Goal: Task Accomplishment & Management: Use online tool/utility

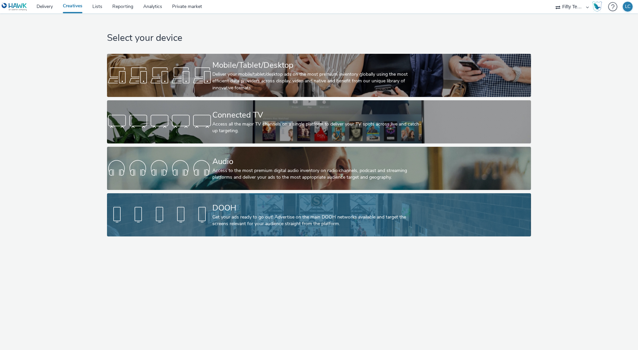
click at [232, 207] on div "DOOH" at bounding box center [317, 208] width 211 height 12
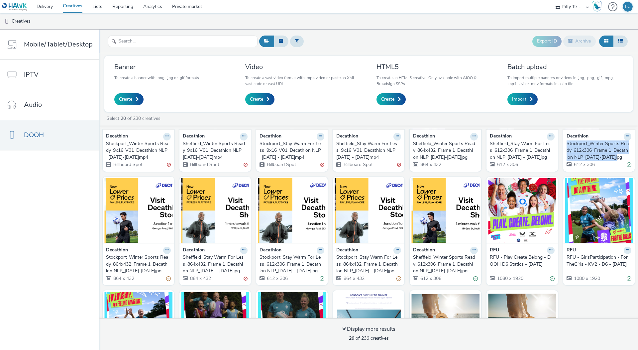
scroll to position [69, 0]
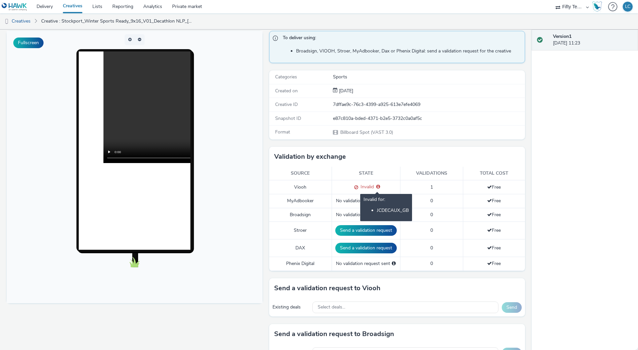
scroll to position [52, 0]
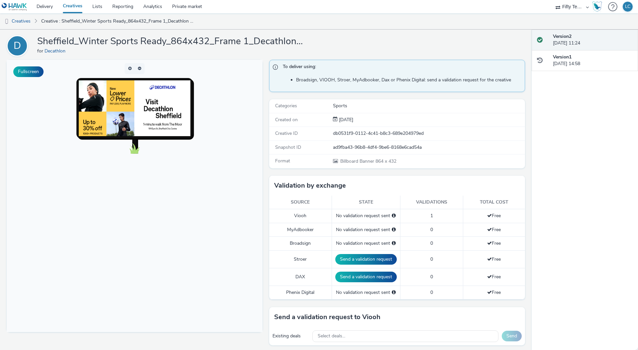
scroll to position [12, 0]
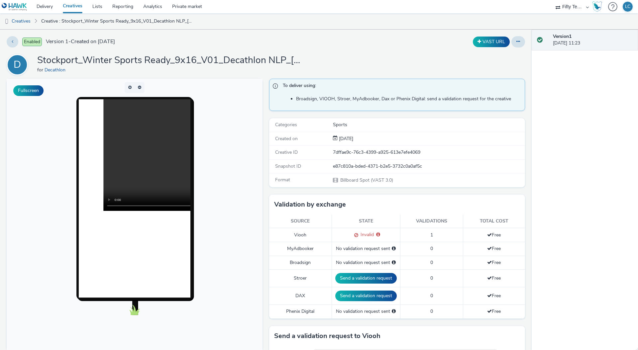
click at [126, 63] on h1 "Stockport_Winter Sports Ready_9x16_V01_Decathlon NLP_15-25 Sept.mp4" at bounding box center [170, 60] width 266 height 13
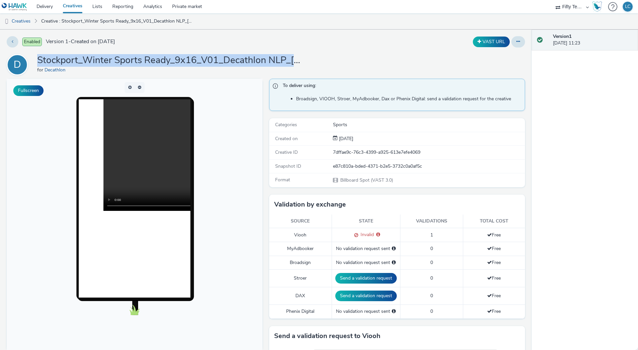
click at [126, 63] on h1 "Stockport_Winter Sports Ready_9x16_V01_Decathlon NLP_15-25 Sept.mp4" at bounding box center [170, 60] width 266 height 13
copy h1 "Stockport_Winter Sports Ready_9x16_V01_Decathlon NLP_15-25 Sept.mp4"
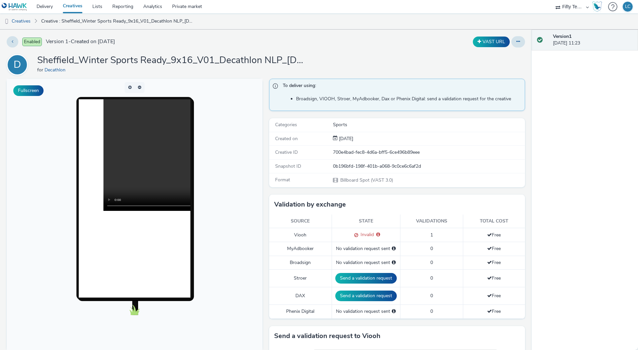
click at [123, 59] on h1 "Sheffield_Winter Sports Ready_9x16_V01_Decathlon NLP_15-25 Sept.mp4" at bounding box center [170, 60] width 266 height 13
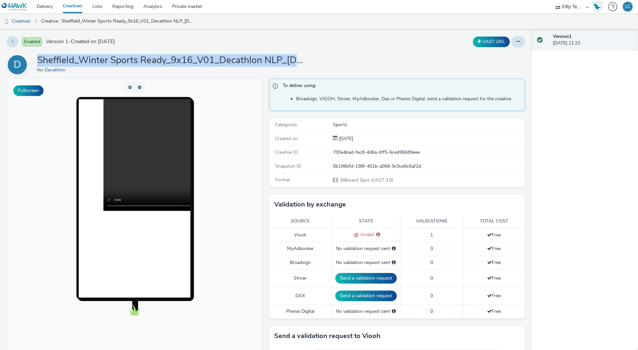
click at [123, 59] on h1 "Sheffield_Winter Sports Ready_9x16_V01_Decathlon NLP_15-25 Sept.mp4" at bounding box center [170, 60] width 266 height 13
copy h1 "Sheffield_Winter Sports Ready_9x16_V01_Decathlon NLP_15-25 Sept.mp4"
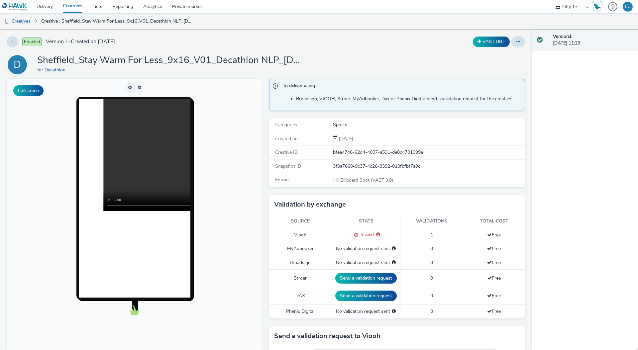
click at [109, 60] on h1 "Sheffield_Stay Warm For Less_9x16_V01_Decathlon NLP_[DATE] - [DATE]mp4" at bounding box center [170, 60] width 266 height 13
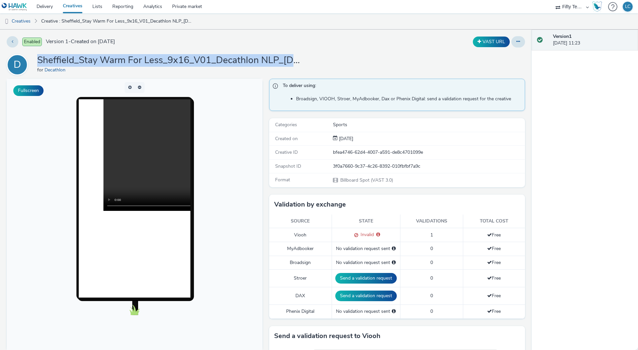
click at [109, 60] on h1 "Sheffield_Stay Warm For Less_9x16_V01_Decathlon NLP_[DATE] - [DATE]mp4" at bounding box center [170, 60] width 266 height 13
copy h1 "Sheffield_Stay Warm For Less_9x16_V01_Decathlon NLP_[DATE] - [DATE]mp4"
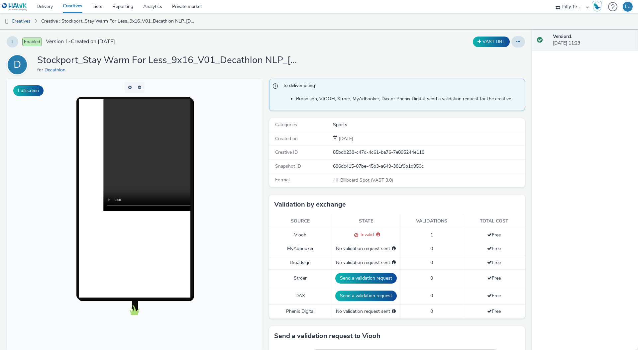
click at [141, 58] on h1 "Stockport_Stay Warm For Less_9x16_V01_Decathlon NLP_26 Sept - 5 Oct.mp4" at bounding box center [170, 60] width 266 height 13
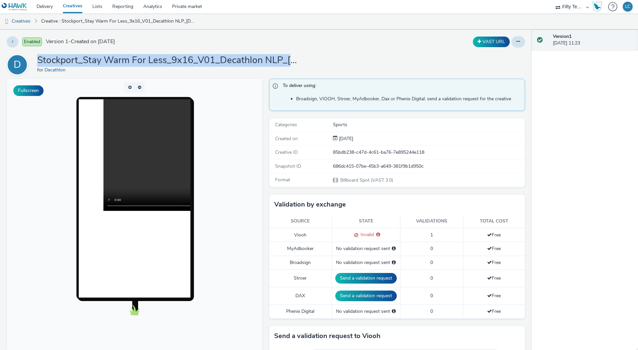
copy h1 "Stockport_Stay Warm For Less_9x16_V01_Decathlon NLP_26 Sept - 5 Oct.mp4"
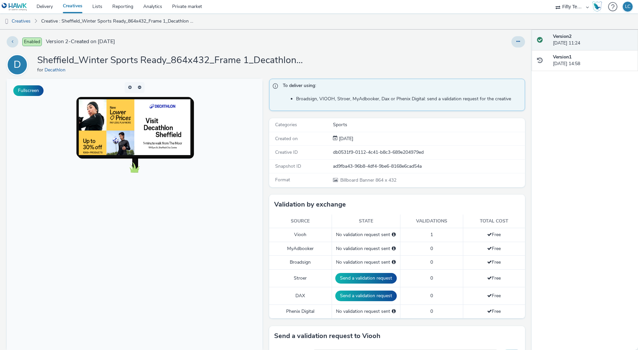
click at [47, 59] on h1 "Sheffield_Winter Sports Ready_864x432_Frame 1_Decathlon NLP_[DATE]-[DATE]jpg" at bounding box center [170, 60] width 266 height 13
click at [47, 59] on h1 "Sheffield_Winter Sports Ready_864x432_Frame 1_Decathlon NLP_15-25 Sept.jpg" at bounding box center [170, 60] width 266 height 13
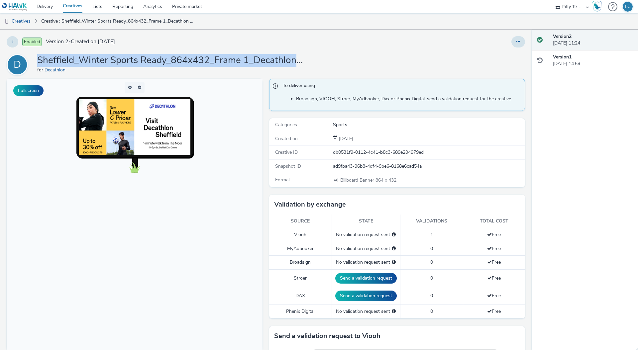
click at [47, 59] on h1 "Sheffield_Winter Sports Ready_864x432_Frame 1_Decathlon NLP_15-25 Sept.jpg" at bounding box center [170, 60] width 266 height 13
copy h1 "Sheffield_Winter Sports Ready_864x432_Frame 1_Decathlon NLP_15-25 Sept.jpg"
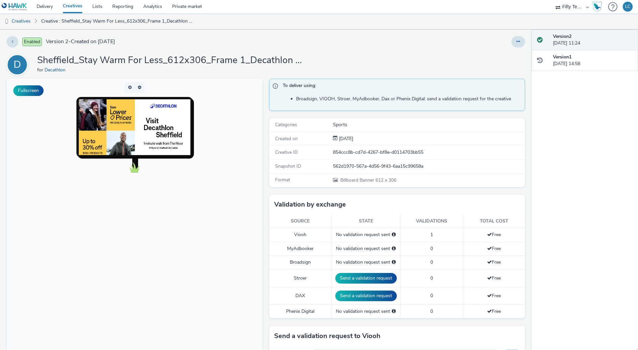
click at [139, 57] on h1 "Sheffield_Stay Warm For Less_612x306_Frame 1_Decathlon NLP_[DATE] - [DATE]jpg" at bounding box center [170, 60] width 266 height 13
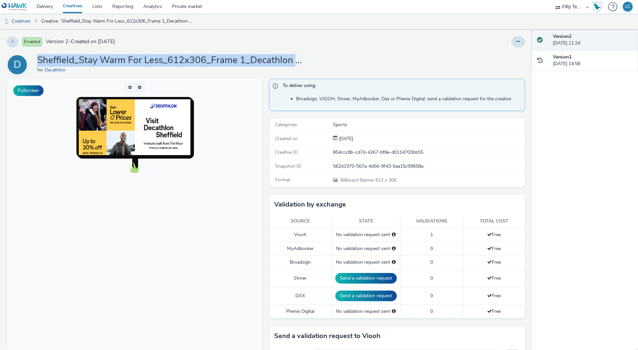
click at [139, 57] on h1 "Sheffield_Stay Warm For Less_612x306_Frame 1_Decathlon NLP_[DATE] - [DATE]jpg" at bounding box center [170, 60] width 266 height 13
copy h1 "Sheffield_Stay Warm For Less_612x306_Frame 1_Decathlon NLP_[DATE] - [DATE]jpg"
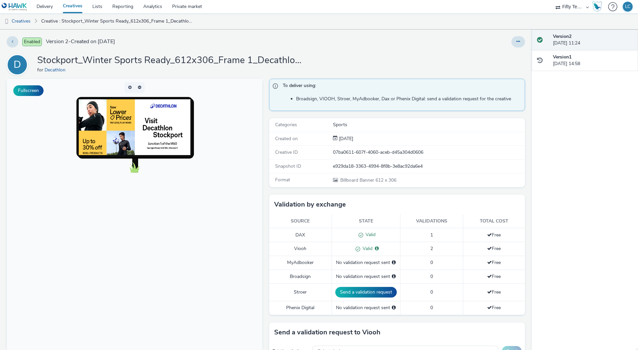
click at [155, 59] on h1 "Stockport_Winter Sports Ready_612x306_Frame 1_Decathlon NLP_15-25 Sept.jpg" at bounding box center [170, 60] width 266 height 13
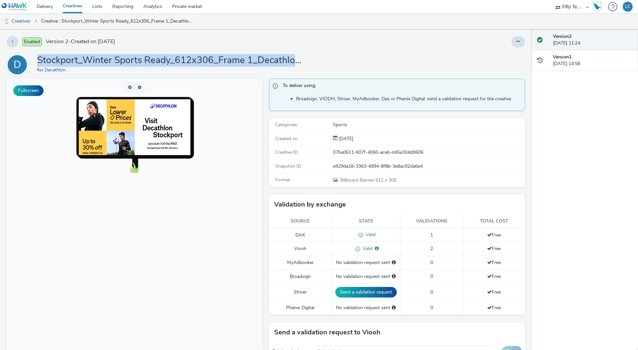
click at [155, 59] on h1 "Stockport_Winter Sports Ready_612x306_Frame 1_Decathlon NLP_15-25 Sept.jpg" at bounding box center [170, 60] width 266 height 13
copy h1 "Stockport_Winter Sports Ready_612x306_Frame 1_Decathlon NLP_15-25 Sept.jpg"
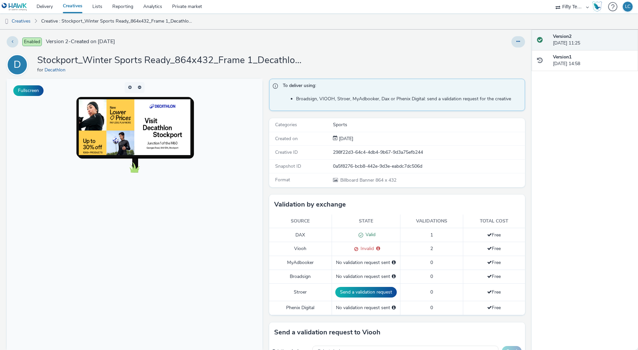
click at [164, 59] on h1 "Stockport_Winter Sports Ready_864x432_Frame 1_Decathlon NLP_[DATE]-[DATE]jpg" at bounding box center [170, 60] width 266 height 13
click at [164, 59] on h1 "Stockport_Winter Sports Ready_864x432_Frame 1_Decathlon NLP_15-25 Sept.jpg" at bounding box center [170, 60] width 266 height 13
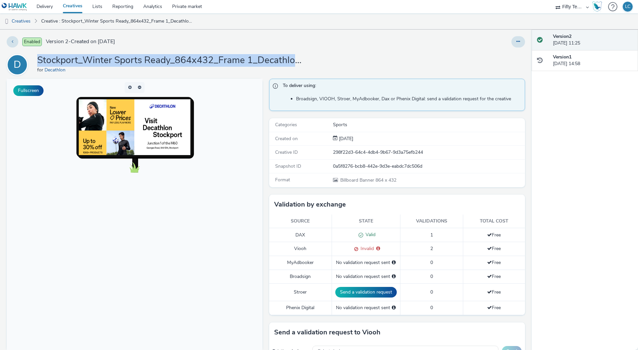
click at [164, 59] on h1 "Stockport_Winter Sports Ready_864x432_Frame 1_Decathlon NLP_15-25 Sept.jpg" at bounding box center [170, 60] width 266 height 13
click at [161, 61] on h1 "Stockport_Winter Sports Ready_864x432_Frame 1_Decathlon NLP_15-25 Sept.jpg" at bounding box center [170, 60] width 266 height 13
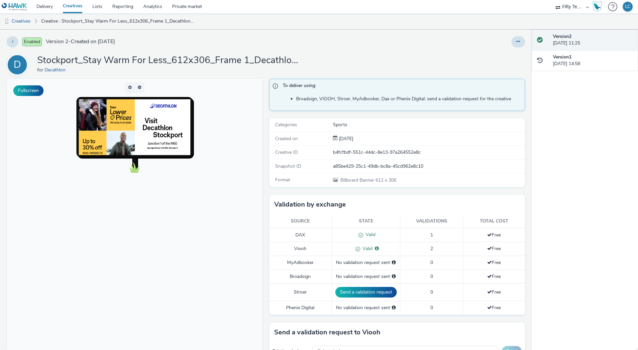
click at [192, 60] on h1 "Stockport_Stay Warm For Less_612x306_Frame 1_Decathlon NLP_26 Sept - 5 Oct.jpg" at bounding box center [170, 60] width 266 height 13
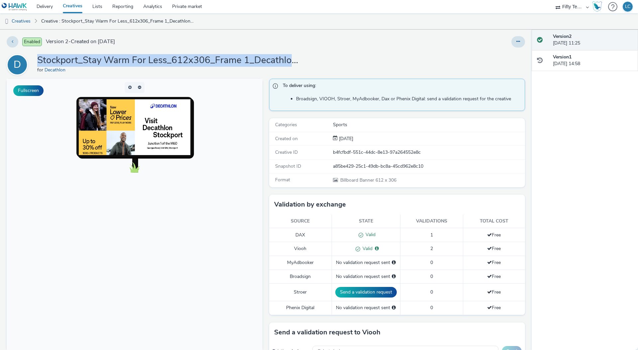
click at [192, 60] on h1 "Stockport_Stay Warm For Less_612x306_Frame 1_Decathlon NLP_26 Sept - 5 Oct.jpg" at bounding box center [170, 60] width 266 height 13
copy h1 "Stockport_Stay Warm For Less_612x306_Frame 1_Decathlon NLP_26 Sept - 5 Oct.jpg"
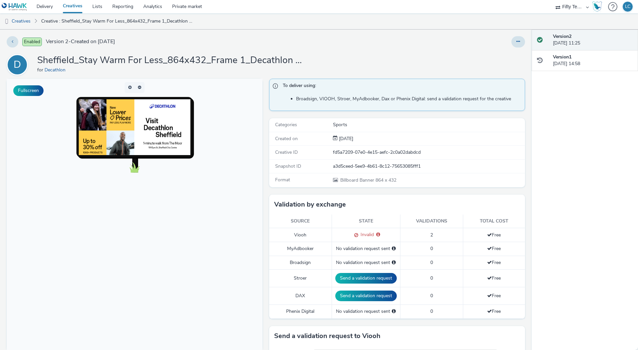
click at [144, 60] on h1 "Sheffield_Stay Warm For Less_864x432_Frame 1_Decathlon NLP_[DATE] - [DATE]jpg" at bounding box center [170, 60] width 266 height 13
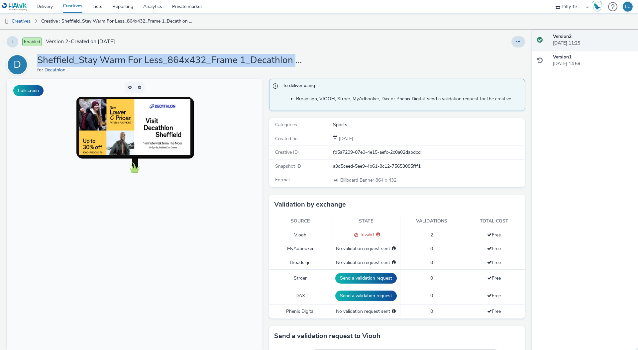
click at [144, 60] on h1 "Sheffield_Stay Warm For Less_864x432_Frame 1_Decathlon NLP_[DATE] - [DATE]jpg" at bounding box center [170, 60] width 266 height 13
copy h1 "Sheffield_Stay Warm For Less_864x432_Frame 1_Decathlon NLP_[DATE] - [DATE]jpg"
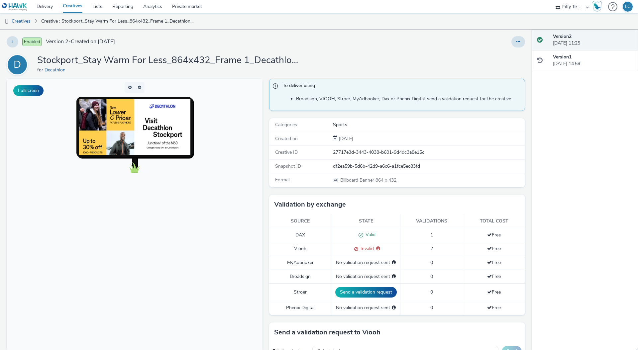
click at [189, 59] on h1 "Stockport_Stay Warm For Less_864x432_Frame 1_Decathlon NLP_26 Sept - 5 Oct.jpg" at bounding box center [170, 60] width 266 height 13
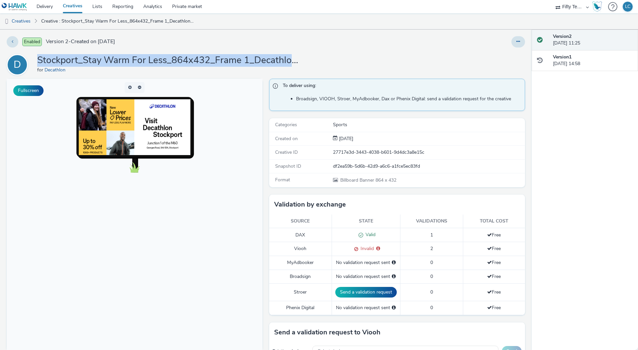
click at [189, 59] on h1 "Stockport_Stay Warm For Less_864x432_Frame 1_Decathlon NLP_26 Sept - 5 Oct.jpg" at bounding box center [170, 60] width 266 height 13
copy h1 "Stockport_Stay Warm For Less_864x432_Frame 1_Decathlon NLP_26 Sept - 5 Oct.jpg"
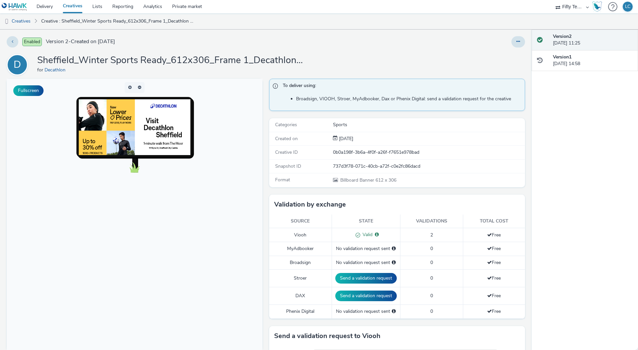
click at [195, 59] on h1 "Sheffield_Winter Sports Ready_612x306_Frame 1_Decathlon NLP_15-25 Sept.jpg" at bounding box center [170, 60] width 266 height 13
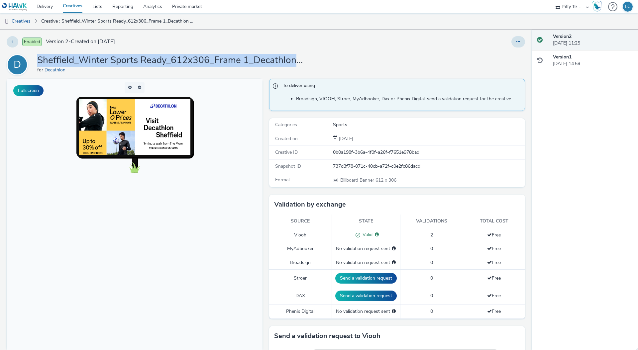
click at [195, 59] on h1 "Sheffield_Winter Sports Ready_612x306_Frame 1_Decathlon NLP_15-25 Sept.jpg" at bounding box center [170, 60] width 266 height 13
copy h1 "Sheffield_Winter Sports Ready_612x306_Frame 1_Decathlon NLP_15-25 Sept.jpg"
